Goal: Navigation & Orientation: Understand site structure

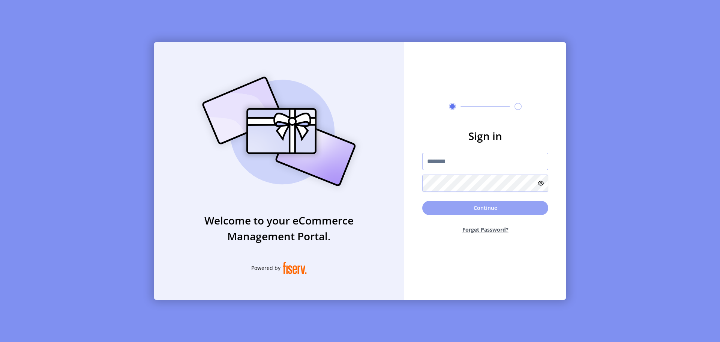
type input "**********"
click at [444, 205] on button "Continue" at bounding box center [485, 208] width 126 height 14
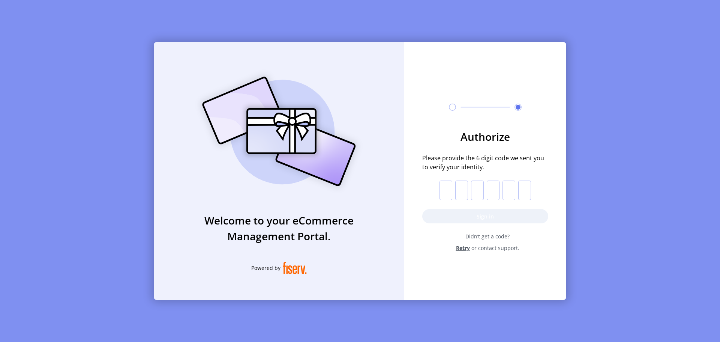
click at [443, 188] on input "text" at bounding box center [445, 189] width 13 height 19
click at [441, 186] on input "text" at bounding box center [445, 189] width 13 height 19
type input "*"
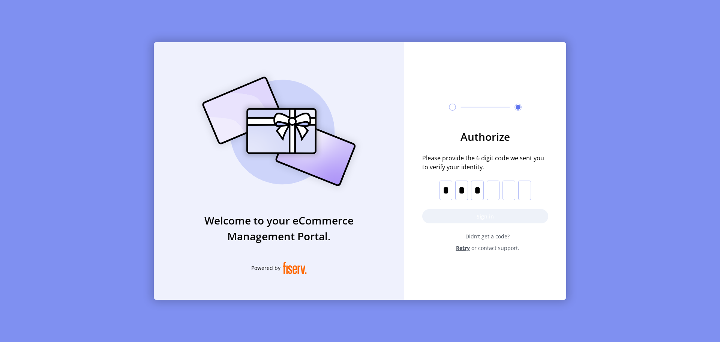
type input "*"
click at [428, 220] on button "Sign in" at bounding box center [485, 216] width 126 height 14
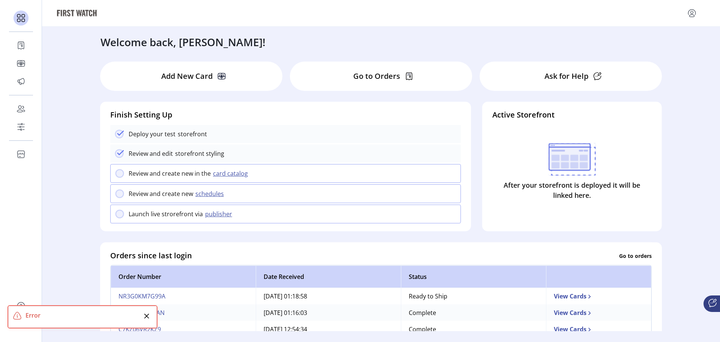
click at [146, 318] on icon "Close" at bounding box center [147, 316] width 6 height 6
click at [346, 71] on div "Go to Orders" at bounding box center [381, 75] width 182 height 29
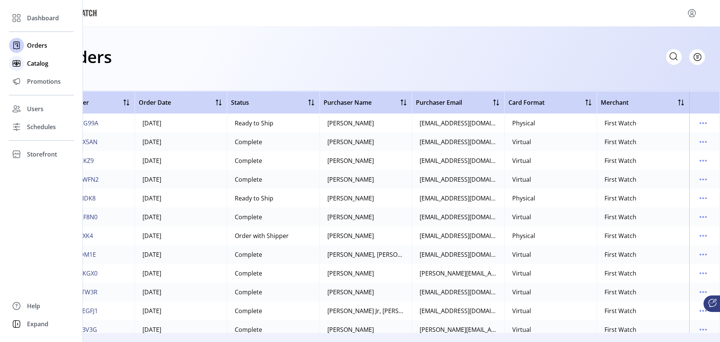
click at [37, 68] on div "Catalog" at bounding box center [41, 63] width 65 height 18
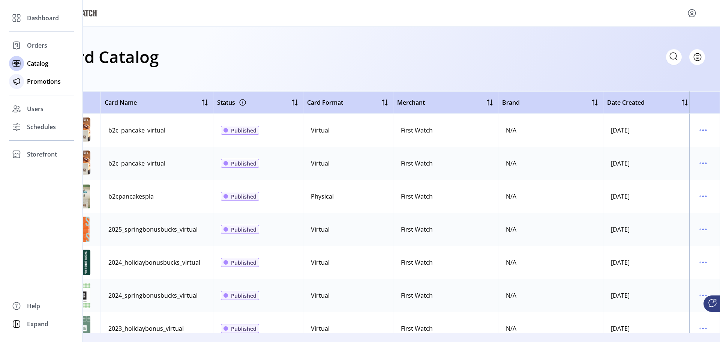
click at [24, 85] on div "Promotions" at bounding box center [41, 81] width 65 height 18
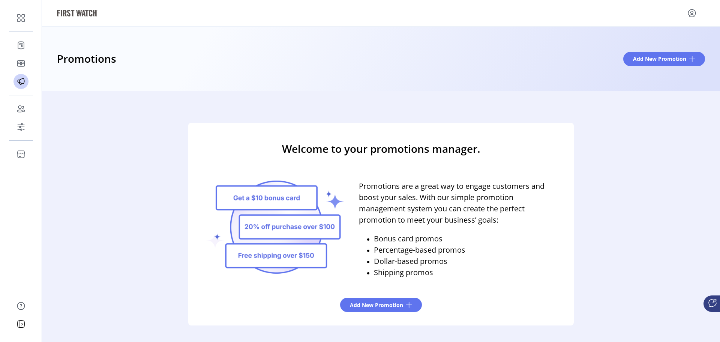
scroll to position [12, 0]
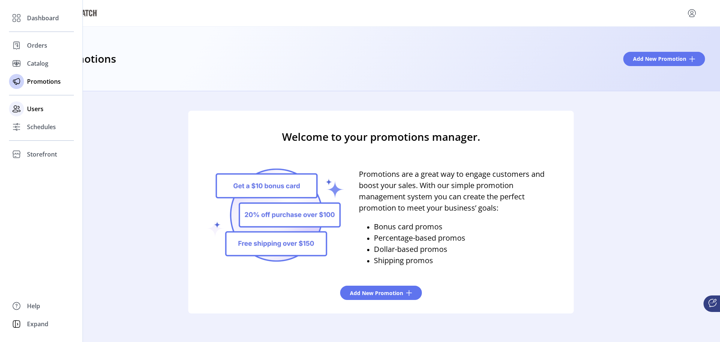
click at [28, 112] on span "Users" at bounding box center [35, 108] width 16 height 9
